Goal: Navigation & Orientation: Find specific page/section

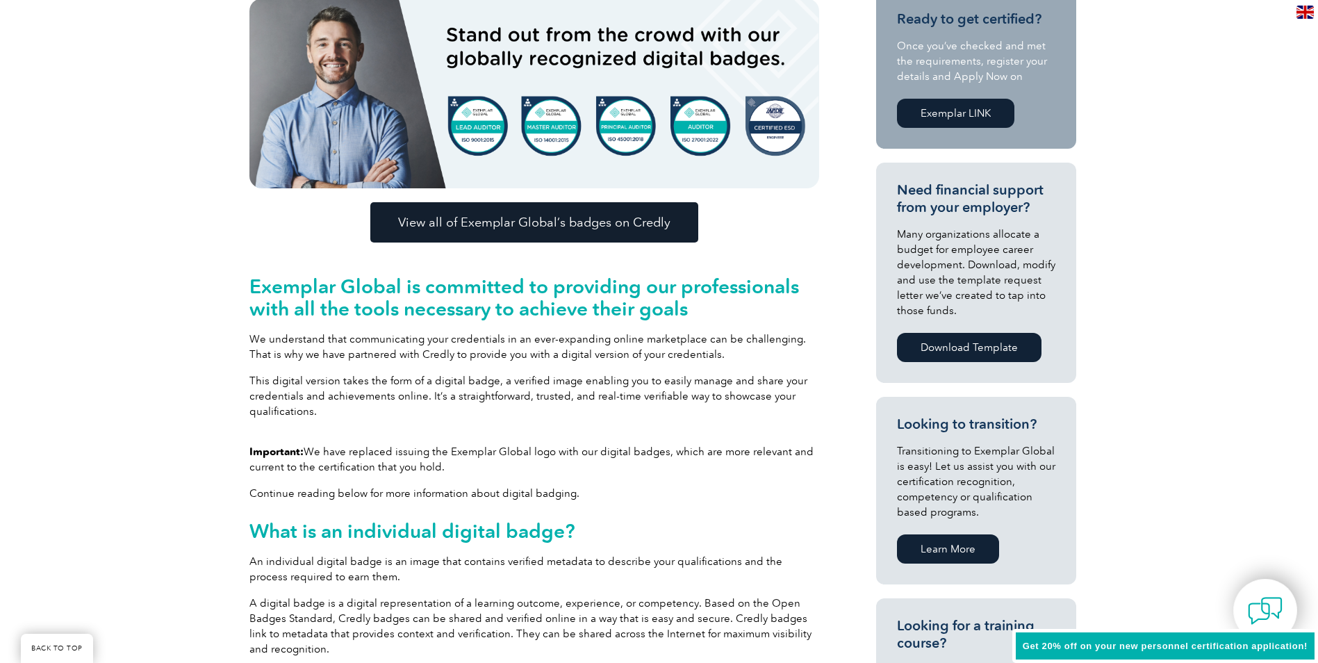
scroll to position [486, 0]
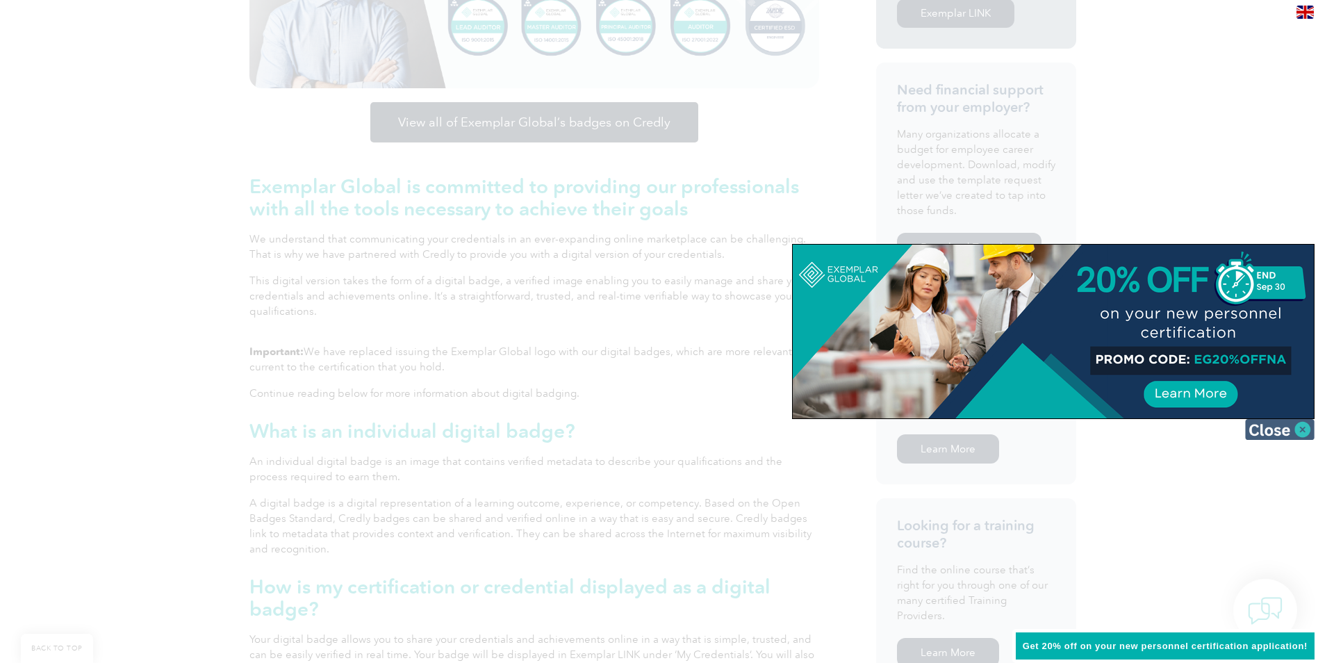
click at [1262, 423] on img at bounding box center [1279, 429] width 69 height 21
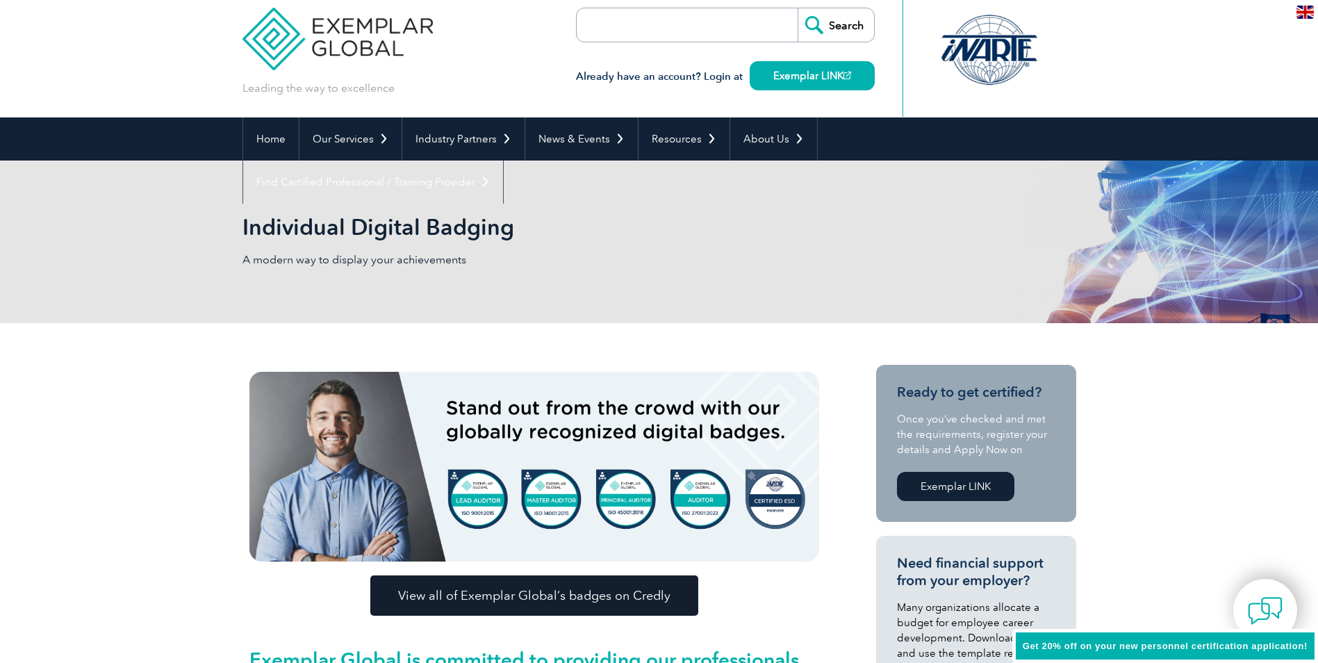
scroll to position [0, 0]
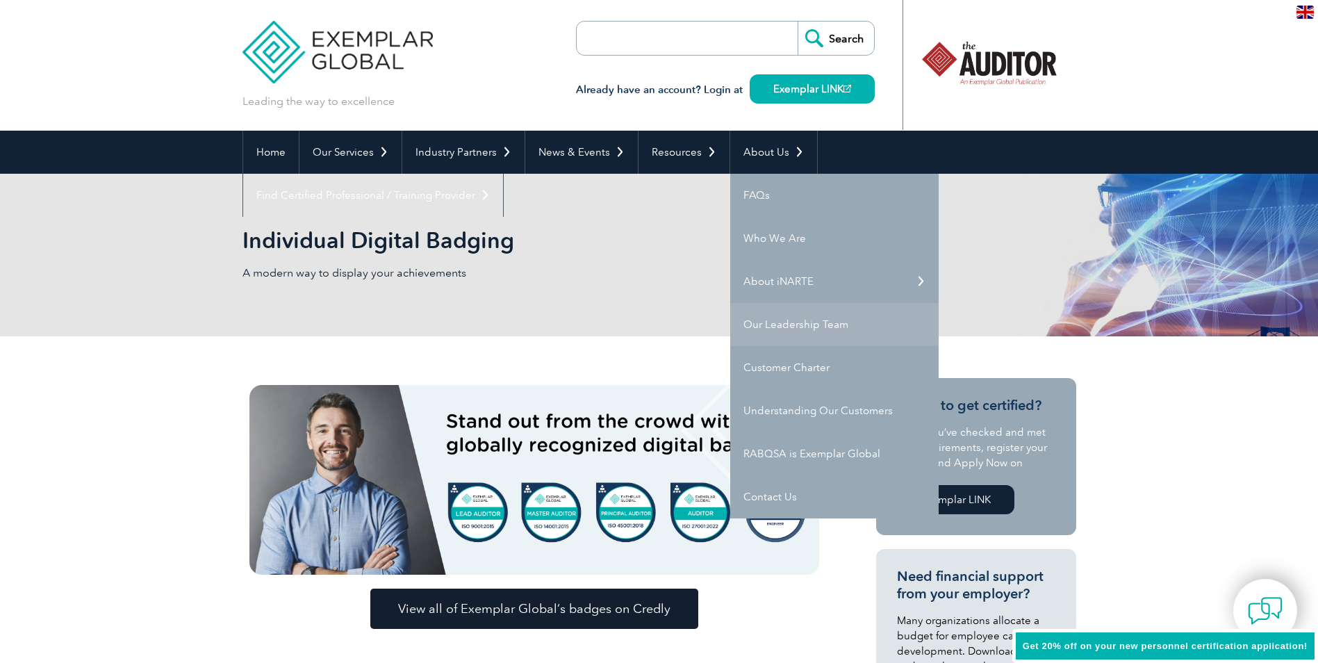
click at [780, 319] on link "Our Leadership Team" at bounding box center [834, 324] width 208 height 43
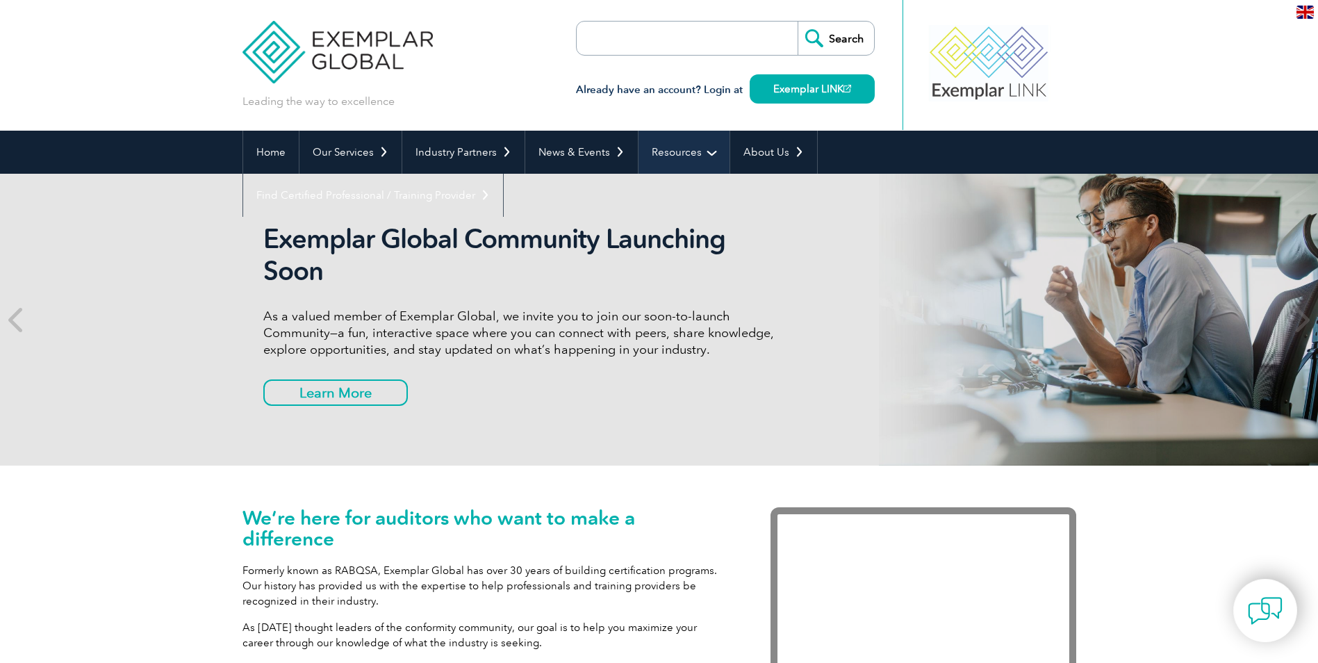
click at [660, 147] on link "Resources" at bounding box center [683, 152] width 91 height 43
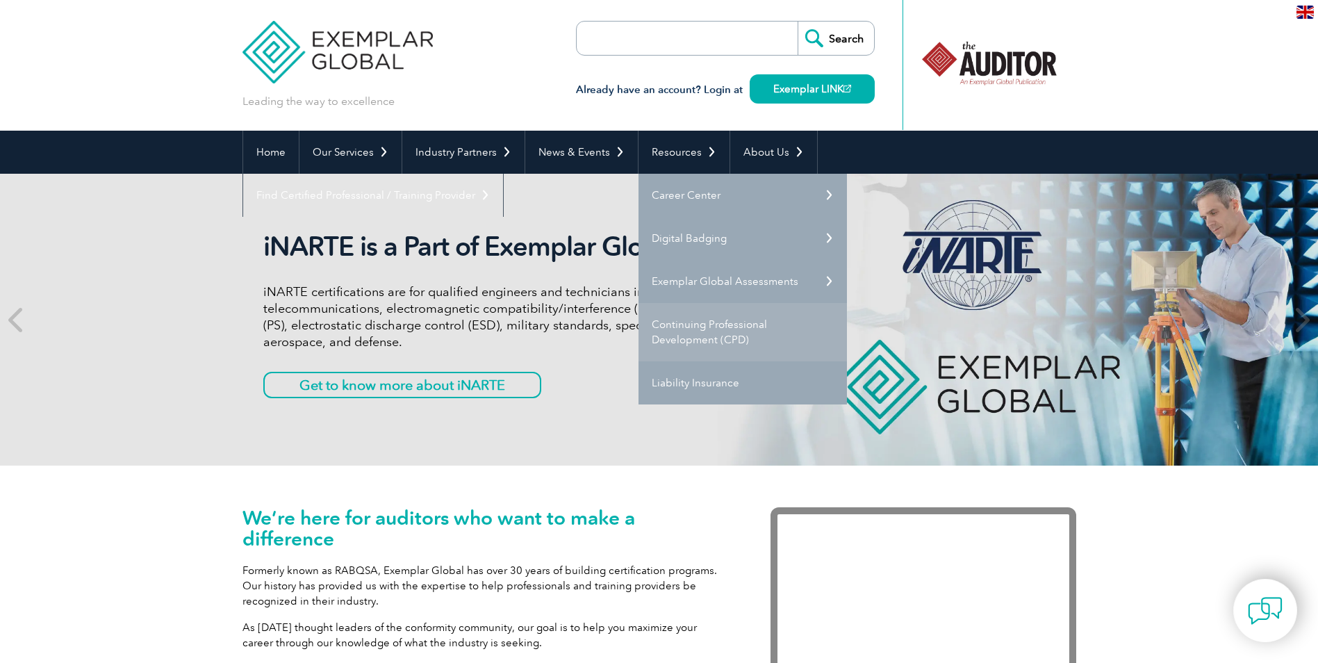
click at [711, 332] on link "Continuing Professional Development (CPD)" at bounding box center [742, 332] width 208 height 58
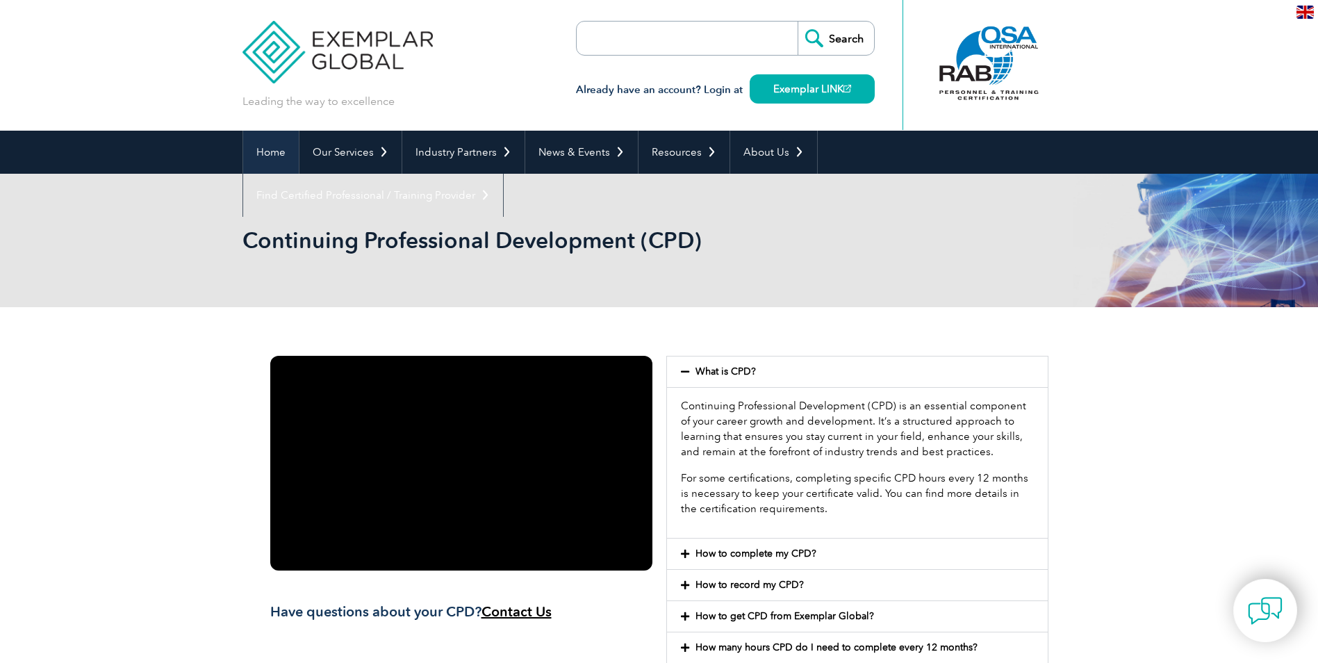
click at [269, 155] on link "Home" at bounding box center [271, 152] width 56 height 43
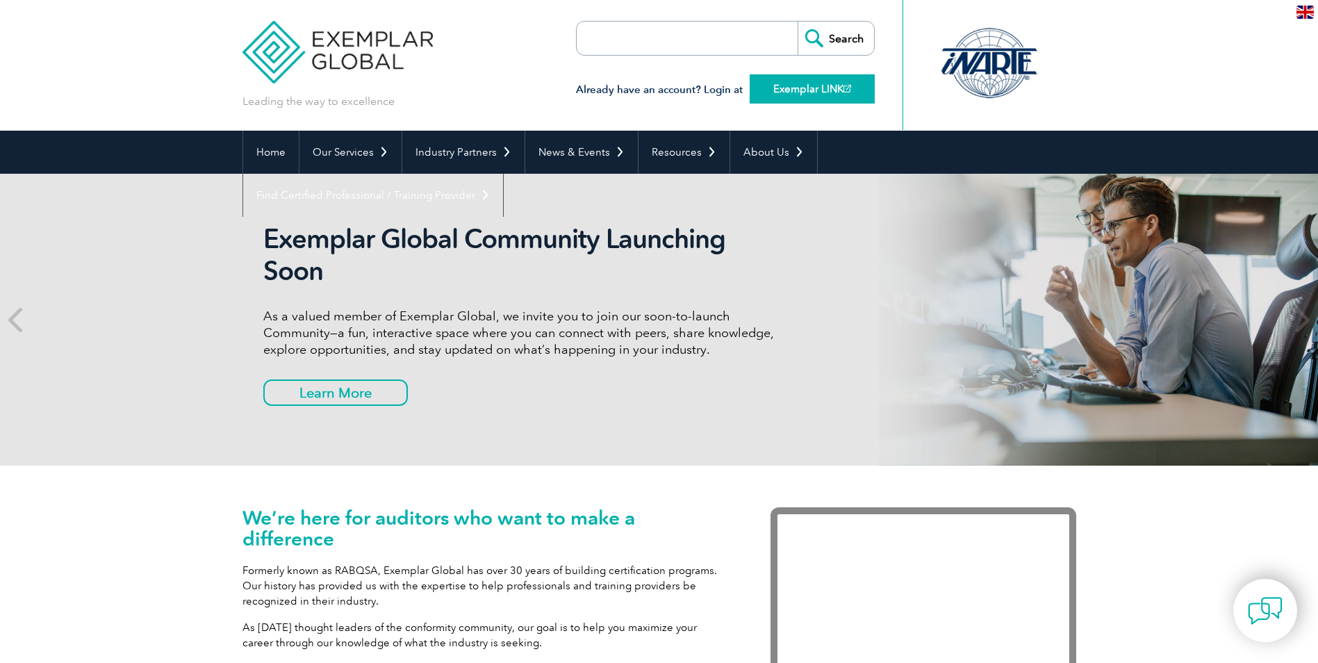
click at [792, 86] on link "Exemplar LINK" at bounding box center [811, 88] width 125 height 29
